Goal: Find specific page/section: Find specific page/section

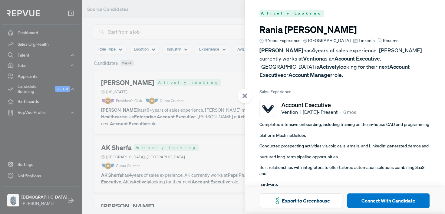
click at [205, 84] on div at bounding box center [222, 107] width 445 height 214
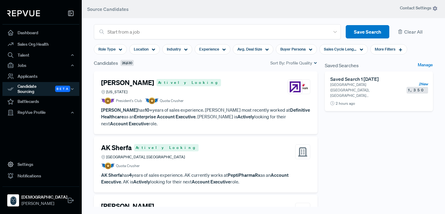
click at [349, 83] on p "[GEOGRAPHIC_DATA] ([GEOGRAPHIC_DATA]), [GEOGRAPHIC_DATA] ([GEOGRAPHIC_DATA]), […" at bounding box center [365, 90] width 69 height 16
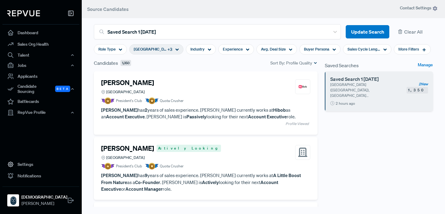
click at [299, 123] on article "Profile Viewed" at bounding box center [205, 123] width 209 height 7
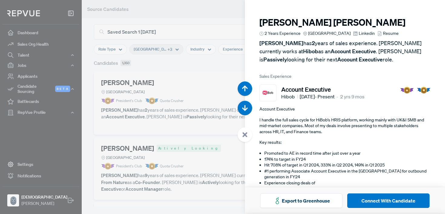
click at [364, 36] on span "Linkedin" at bounding box center [367, 33] width 16 height 6
click at [391, 35] on span "Resume" at bounding box center [391, 33] width 16 height 6
click at [364, 33] on span "Linkedin" at bounding box center [367, 33] width 16 height 6
